Goal: Navigation & Orientation: Go to known website

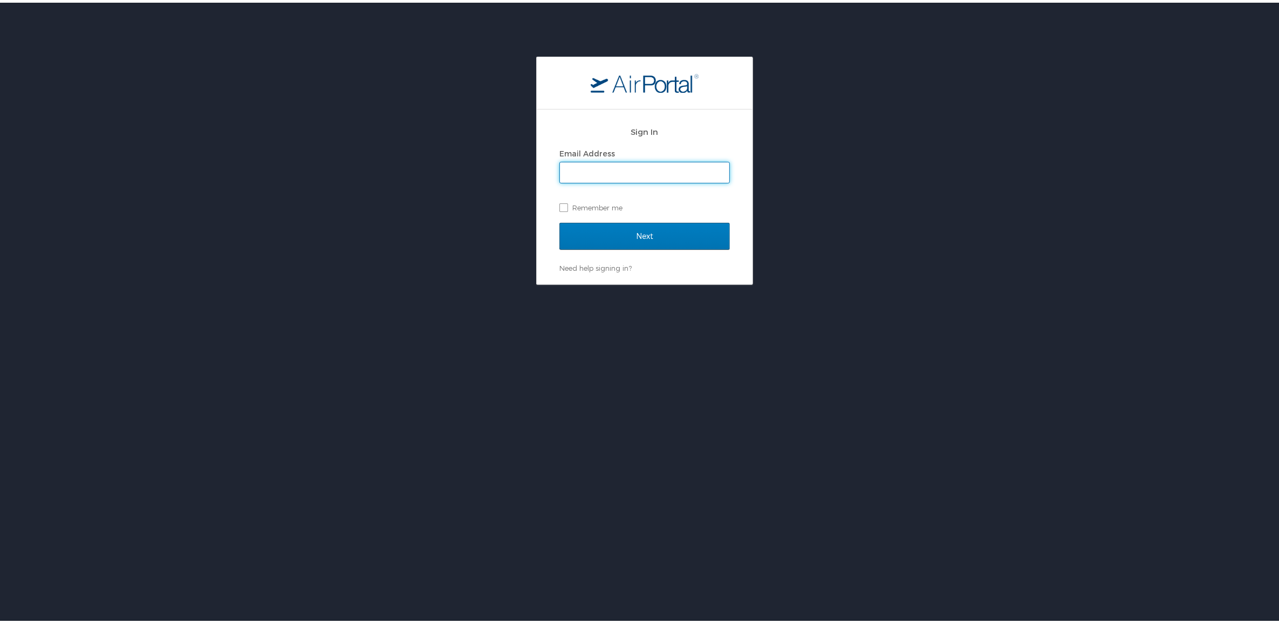
click at [620, 170] on input "Email Address" at bounding box center [644, 170] width 169 height 20
type input "[PERSON_NAME][EMAIL_ADDRESS][PERSON_NAME][DOMAIN_NAME]"
click at [680, 232] on input "Next" at bounding box center [644, 233] width 170 height 27
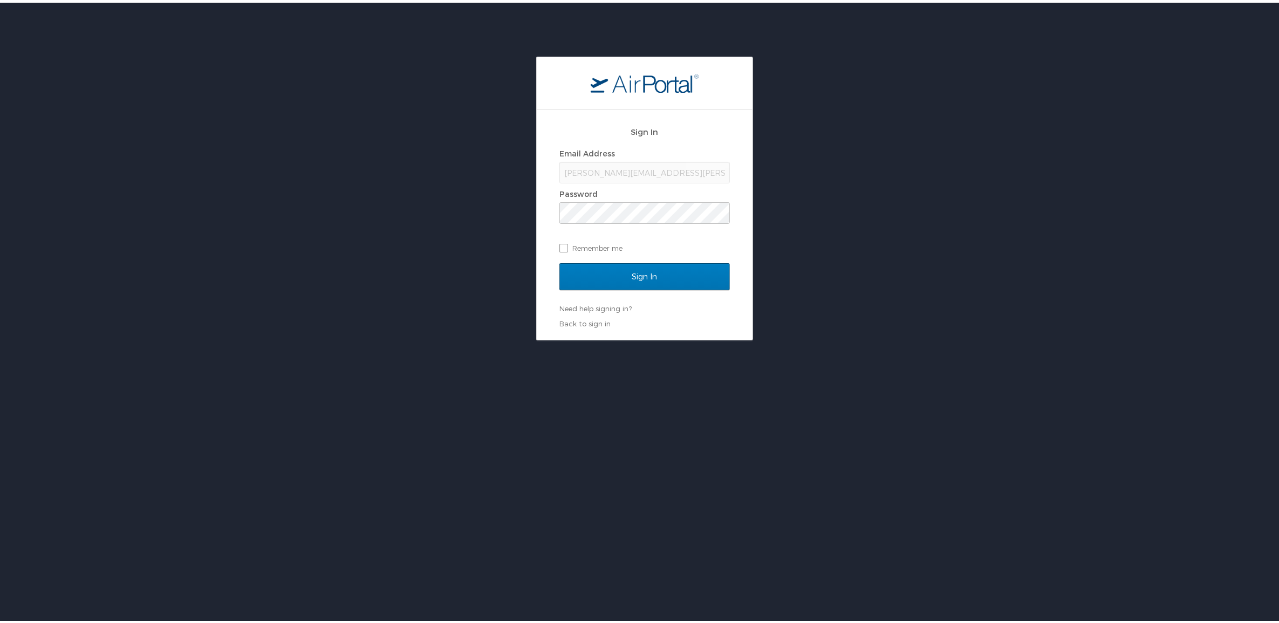
click at [621, 189] on div "Password" at bounding box center [644, 191] width 170 height 16
click at [559, 261] on input "Sign In" at bounding box center [644, 274] width 170 height 27
